Goal: Communication & Community: Share content

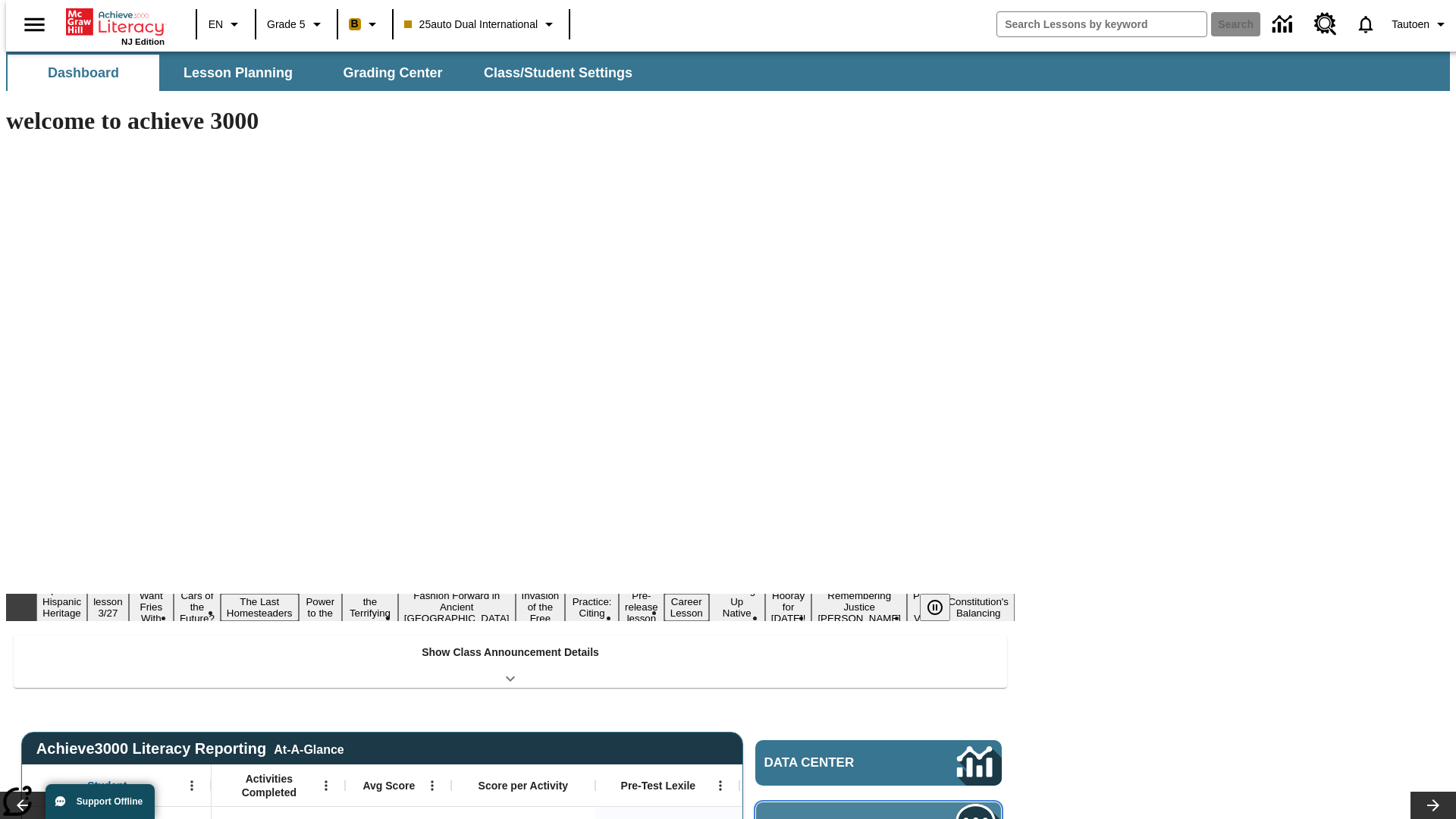
click at [883, 817] on span "Message Center" at bounding box center [838, 825] width 146 height 15
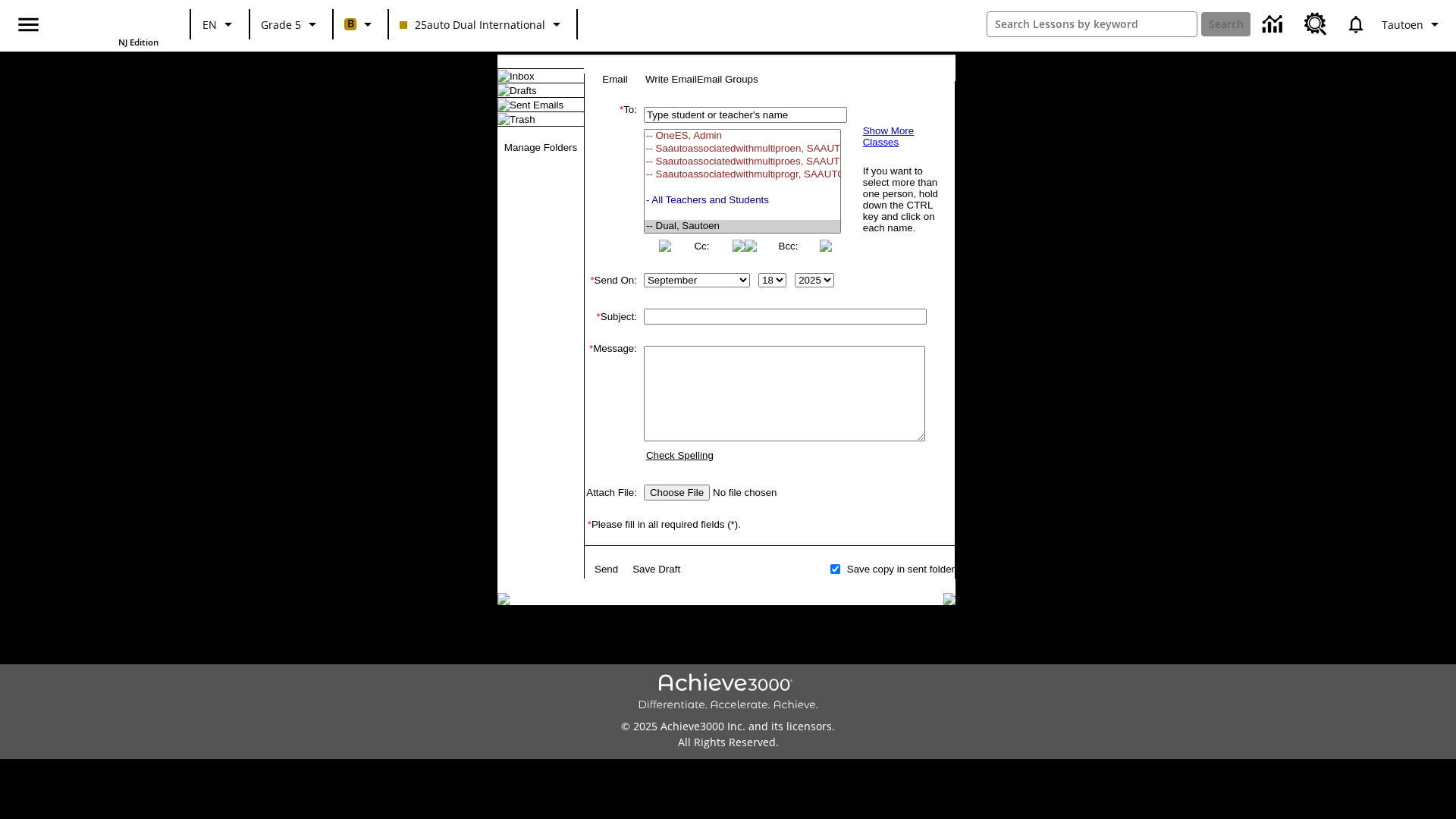
select select "U,21476361,1"
type input "Autotest-jbqzasgXwv"
type textarea "email body message"
click at [608, 575] on link "Send" at bounding box center [606, 569] width 24 height 12
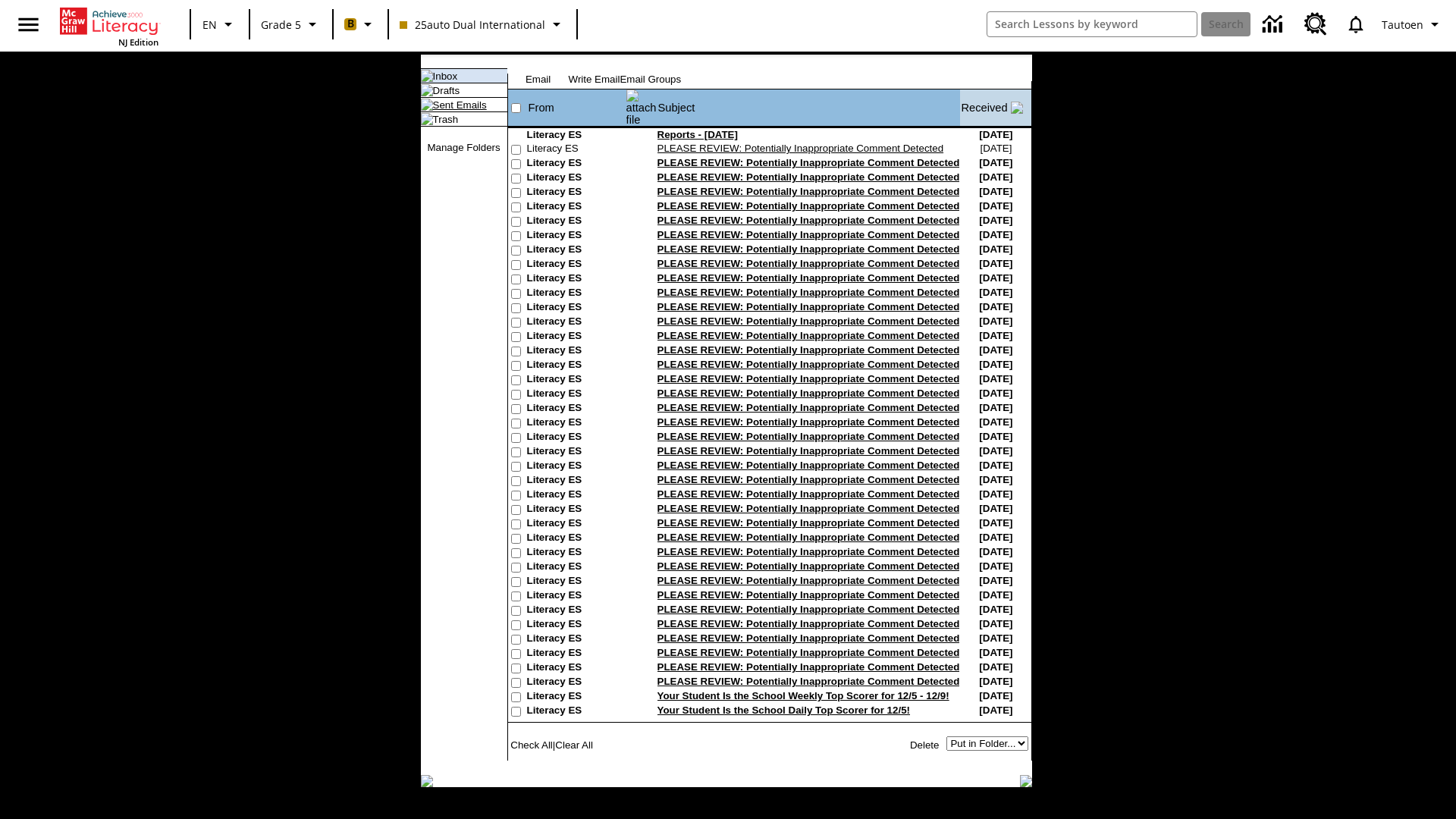
click at [447, 111] on link "Sent Emails" at bounding box center [460, 105] width 54 height 12
